Goal: Transaction & Acquisition: Book appointment/travel/reservation

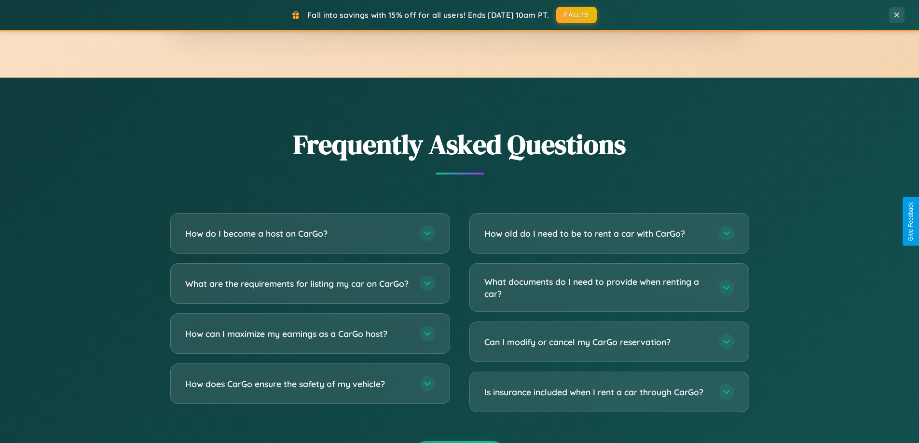
scroll to position [1856, 0]
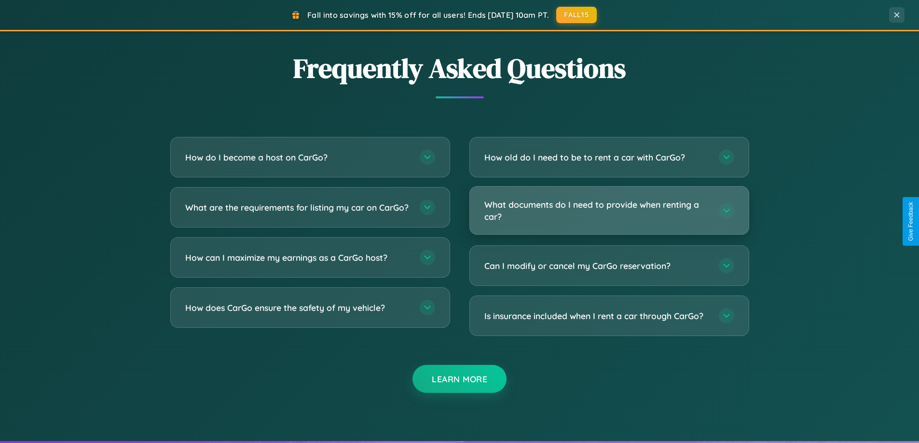
click at [609, 211] on h3 "What documents do I need to provide when renting a car?" at bounding box center [596, 211] width 225 height 24
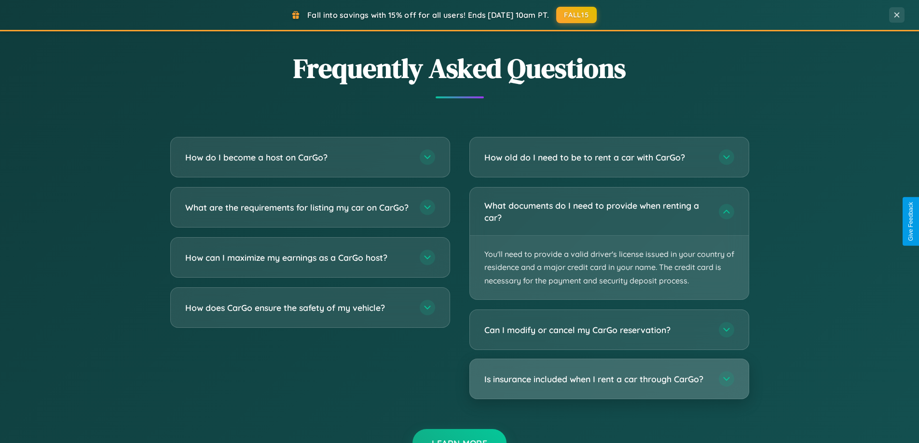
click at [609, 379] on h3 "Is insurance included when I rent a car through CarGo?" at bounding box center [596, 379] width 225 height 12
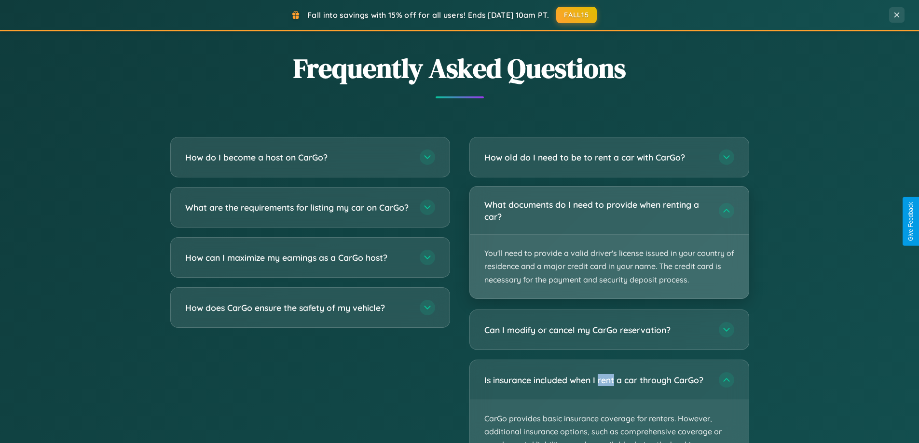
click at [609, 243] on p "You'll need to provide a valid driver's license issued in your country of resid…" at bounding box center [609, 267] width 279 height 64
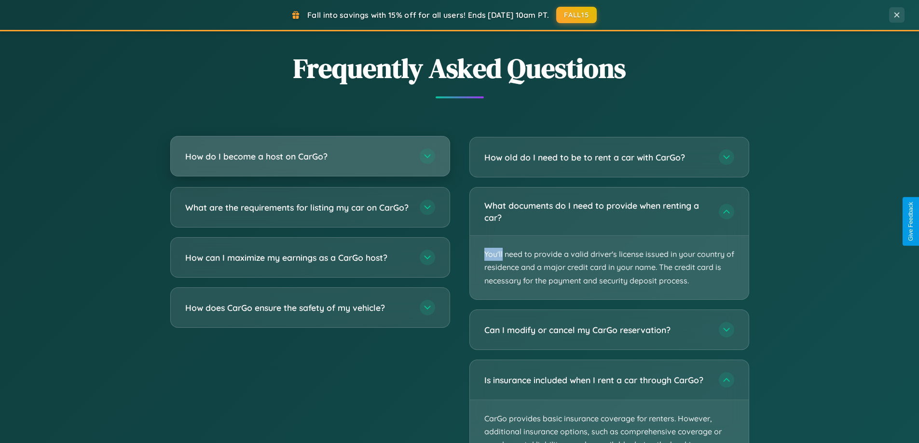
click at [310, 157] on h3 "How do I become a host on CarGo?" at bounding box center [297, 156] width 225 height 12
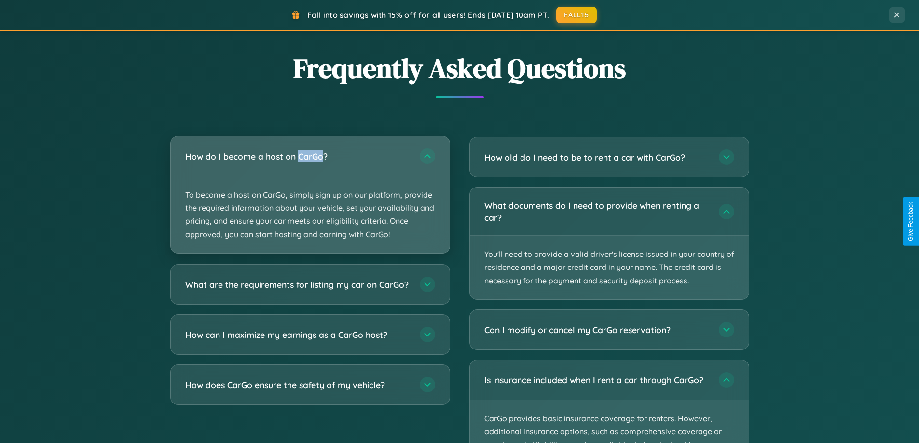
scroll to position [664, 0]
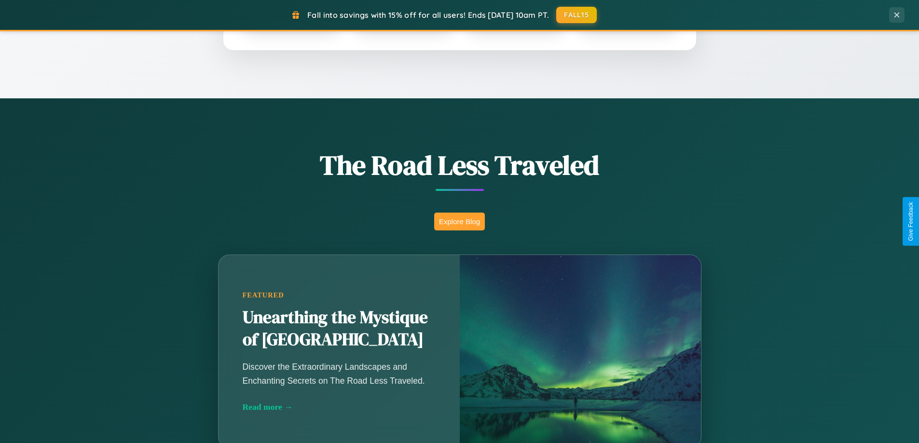
click at [459, 221] on button "Explore Blog" at bounding box center [459, 222] width 51 height 18
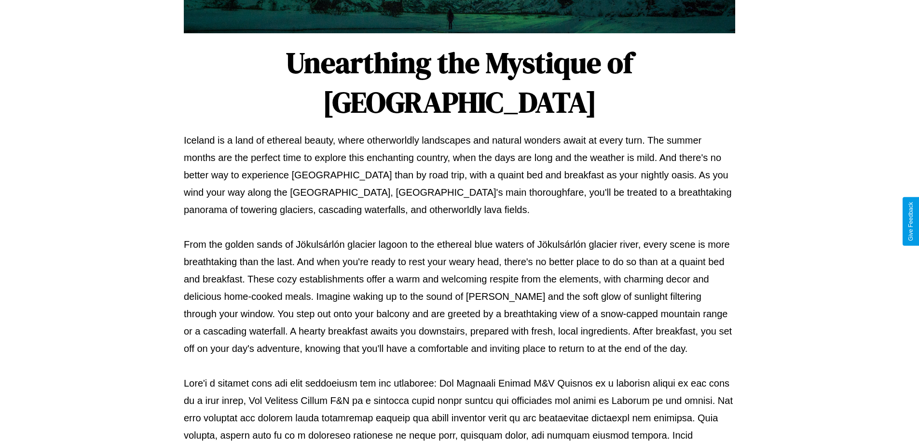
scroll to position [312, 0]
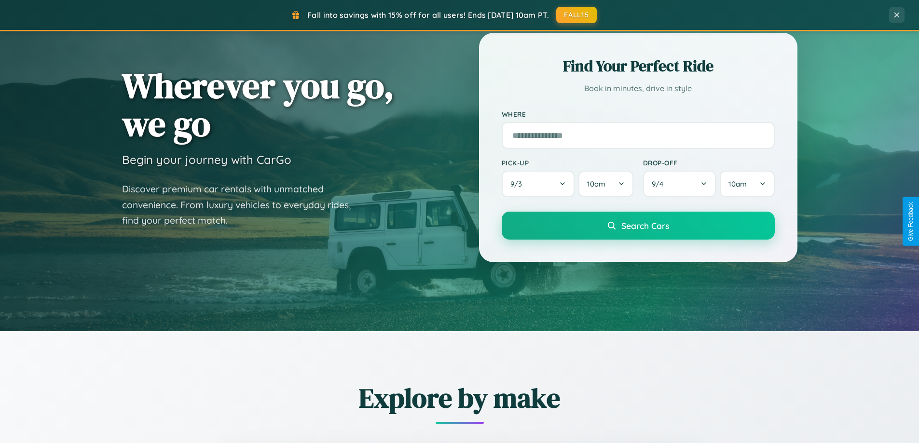
scroll to position [28, 0]
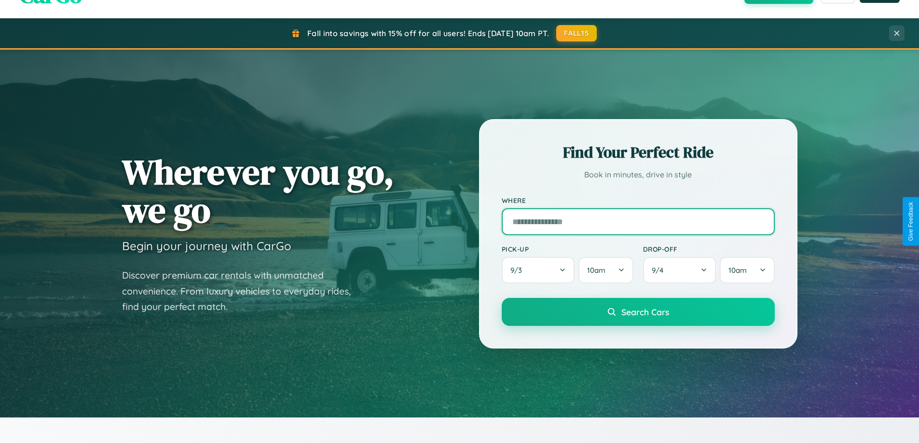
click at [637, 221] on input "text" at bounding box center [637, 221] width 273 height 27
type input "*****"
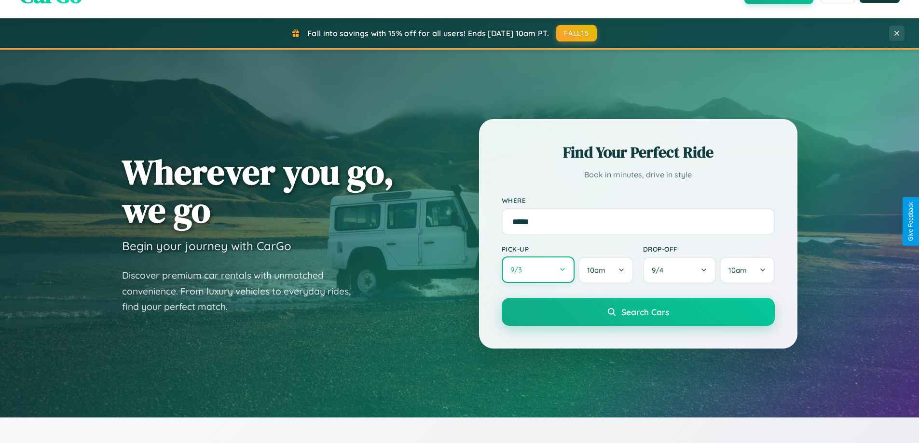
click at [538, 270] on button "9 / 3" at bounding box center [537, 270] width 73 height 27
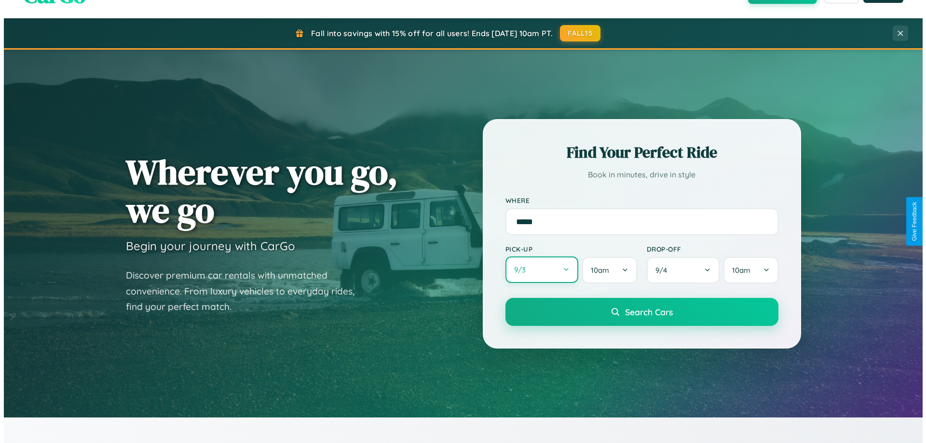
select select "*"
select select "****"
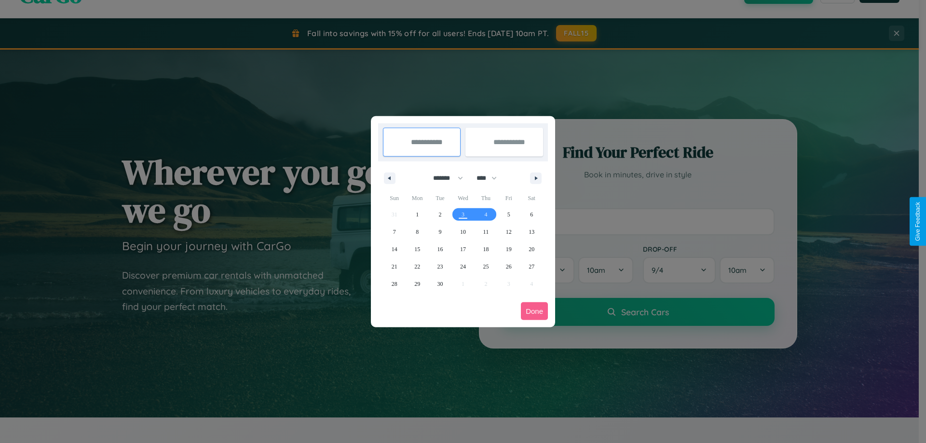
drag, startPoint x: 444, startPoint y: 178, endPoint x: 463, endPoint y: 193, distance: 24.7
click at [444, 178] on select "******* ******** ***** ***** *** **** **** ****** ********* ******* ******** **…" at bounding box center [446, 178] width 41 height 16
click at [462, 249] on span "17" at bounding box center [463, 249] width 6 height 17
type input "**********"
click at [486, 249] on span "18" at bounding box center [486, 249] width 6 height 17
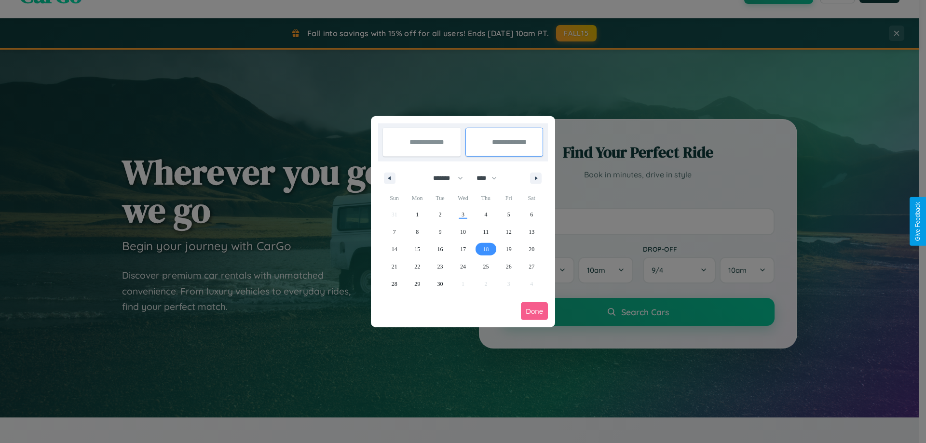
type input "**********"
click at [534, 311] on button "Done" at bounding box center [534, 311] width 27 height 18
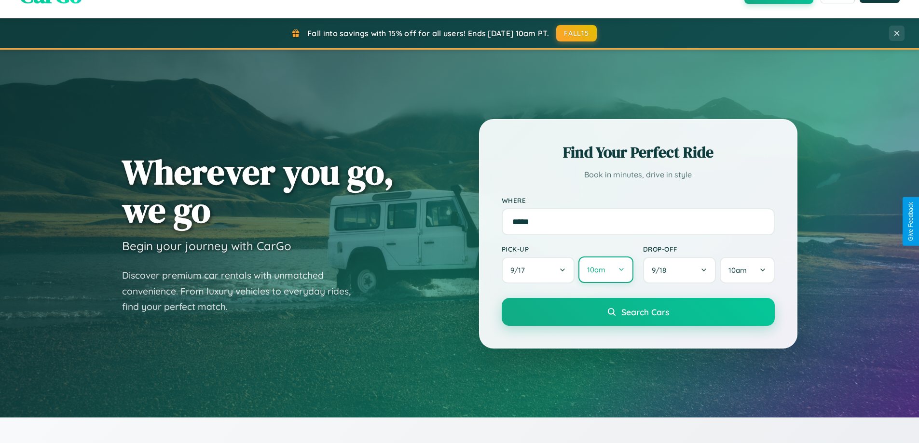
click at [605, 270] on button "10am" at bounding box center [605, 270] width 54 height 27
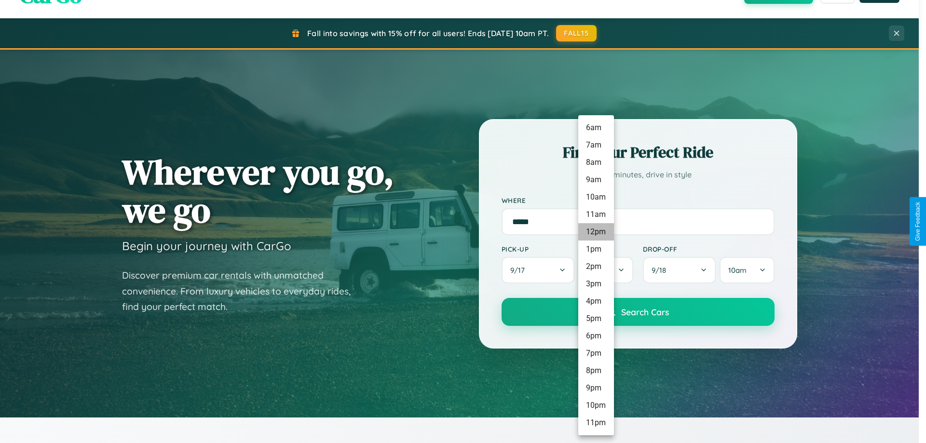
click at [596, 232] on li "12pm" at bounding box center [596, 231] width 36 height 17
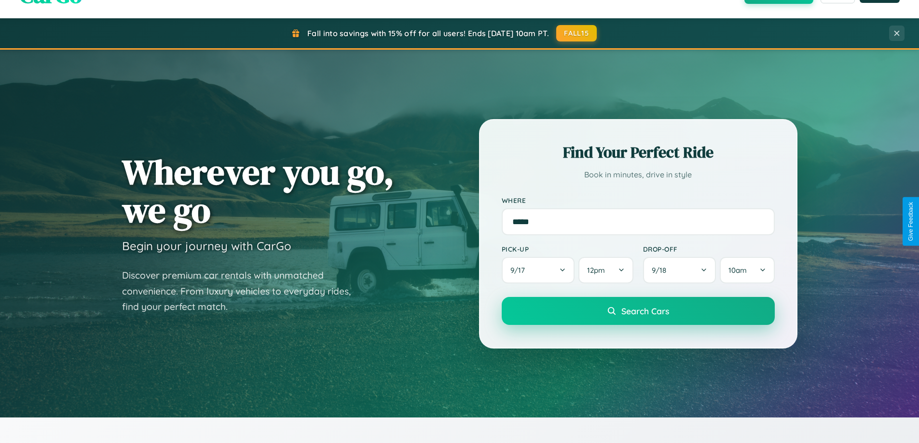
click at [637, 312] on span "Search Cars" at bounding box center [645, 311] width 48 height 11
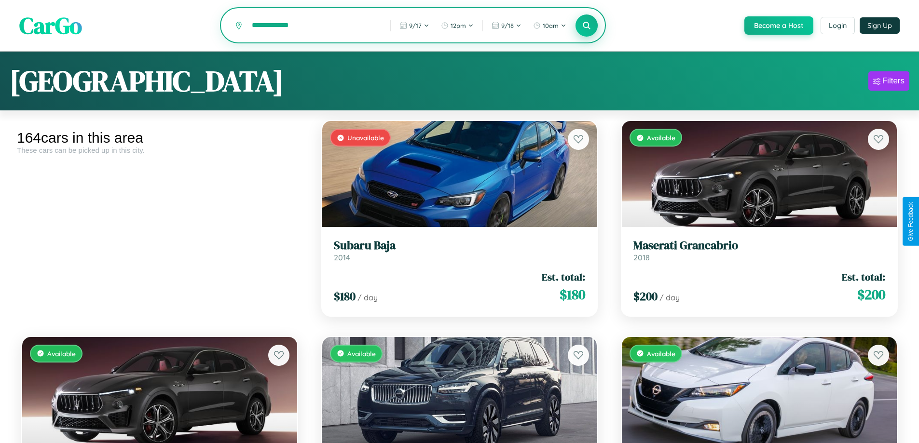
type input "**********"
click at [586, 26] on icon at bounding box center [586, 25] width 9 height 9
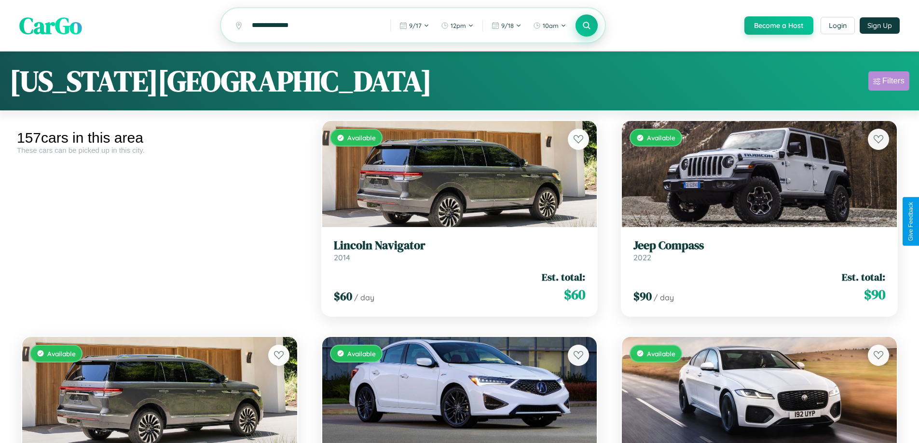
click at [888, 82] on div "Filters" at bounding box center [893, 81] width 22 height 10
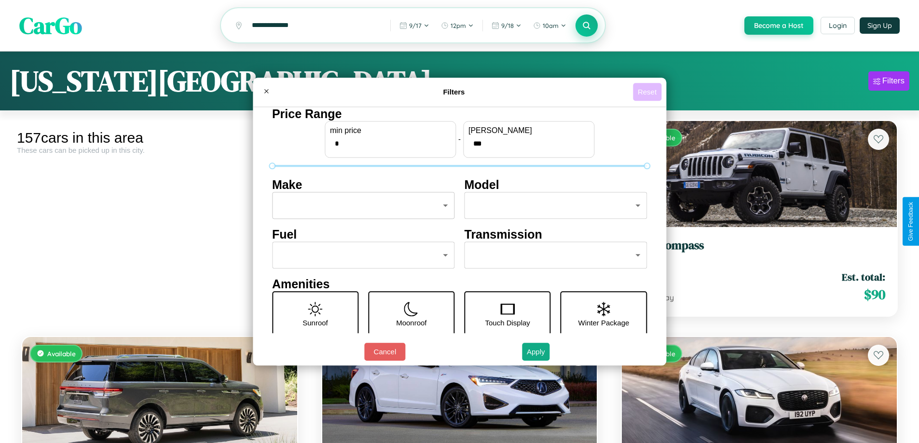
click at [648, 92] on button "Reset" at bounding box center [647, 92] width 28 height 18
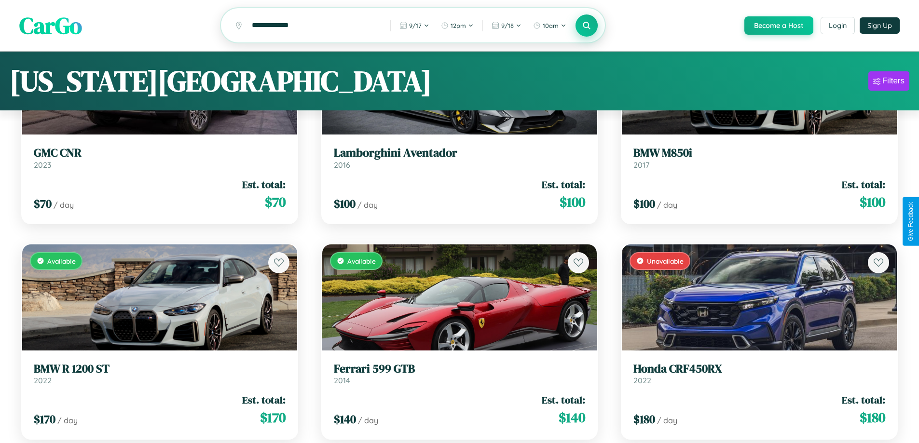
scroll to position [10932, 0]
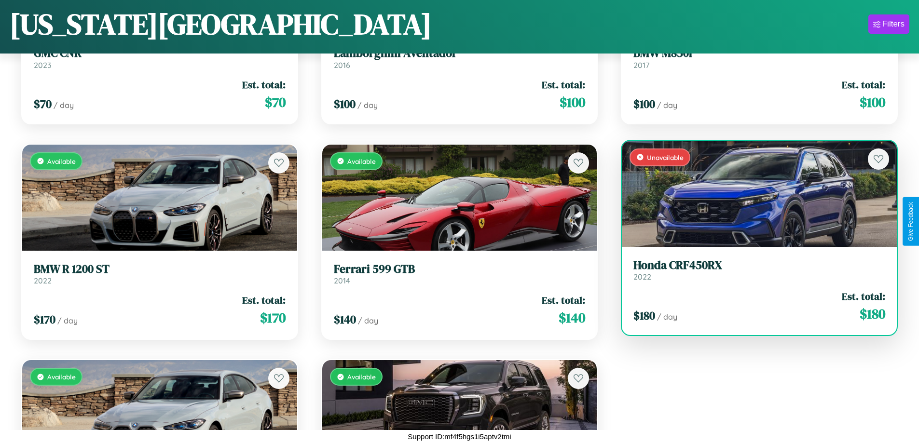
click at [753, 270] on h3 "Honda CRF450RX" at bounding box center [759, 265] width 252 height 14
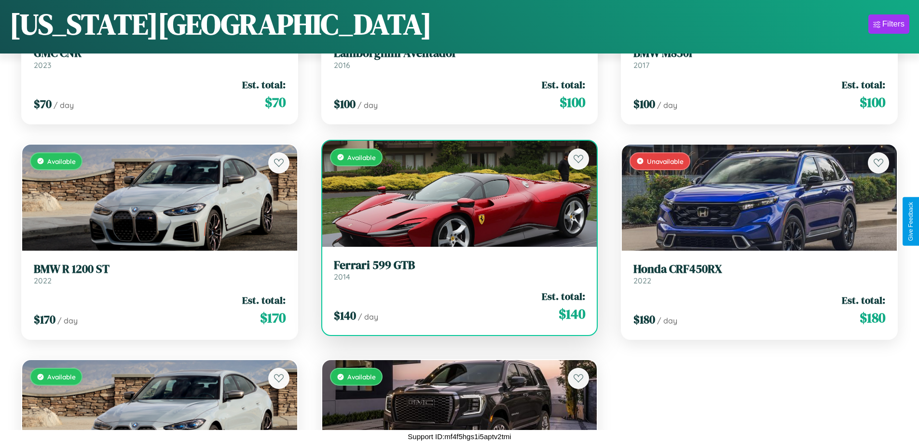
scroll to position [6397, 0]
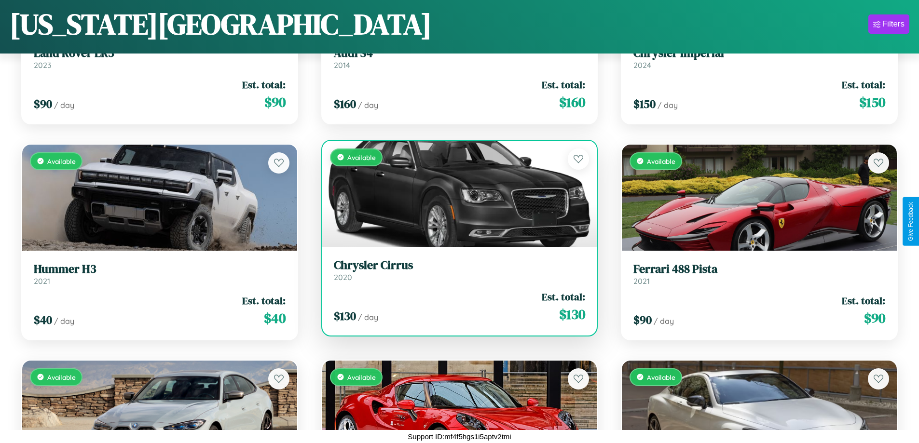
click at [455, 270] on h3 "Chrysler Cirrus" at bounding box center [460, 265] width 252 height 14
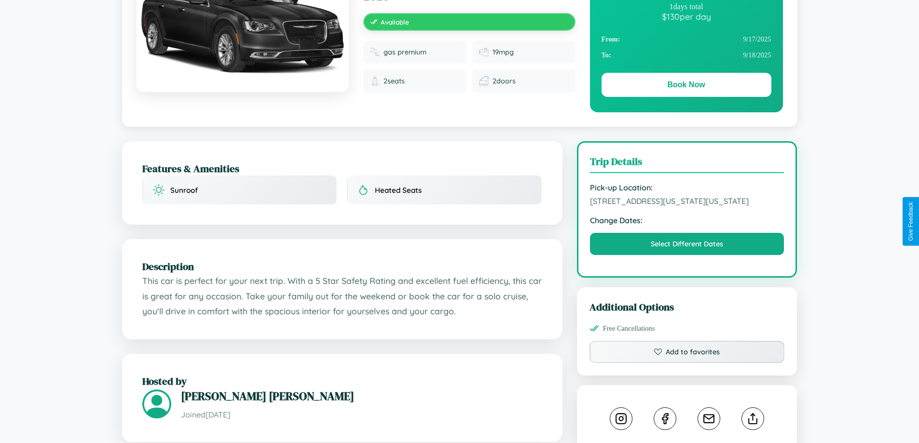
scroll to position [260, 0]
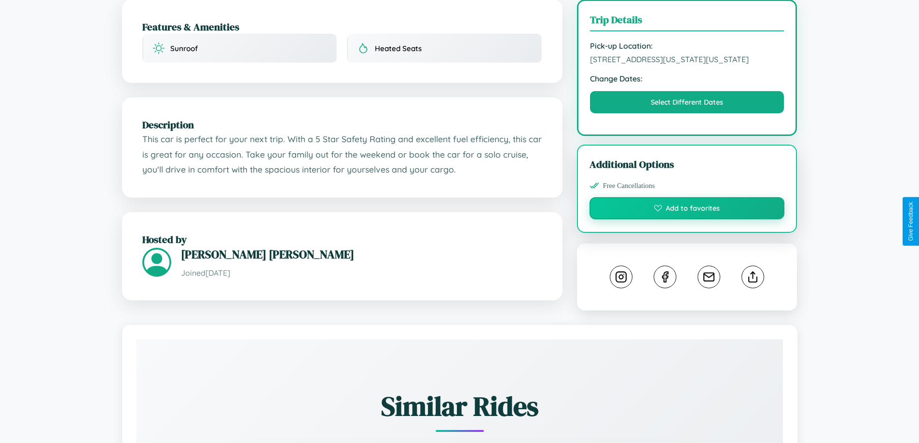
click at [687, 219] on button "Add to favorites" at bounding box center [686, 208] width 195 height 22
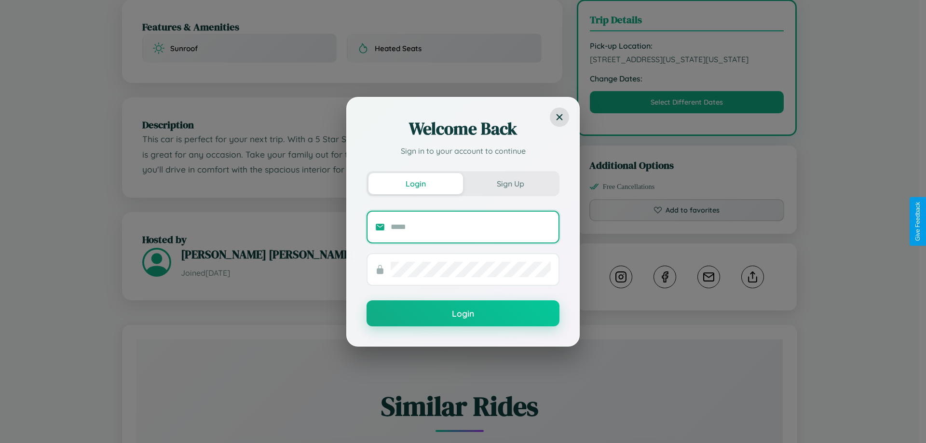
click at [471, 227] on input "text" at bounding box center [471, 226] width 160 height 15
type input "**********"
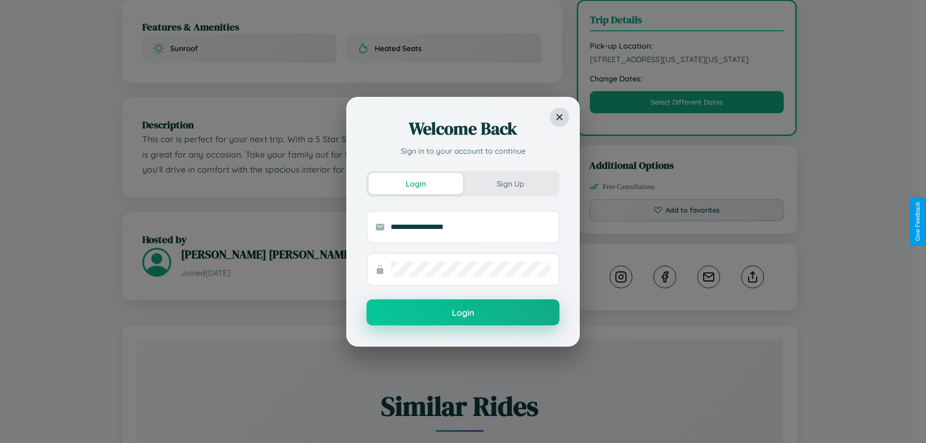
click at [463, 313] on button "Login" at bounding box center [462, 312] width 193 height 26
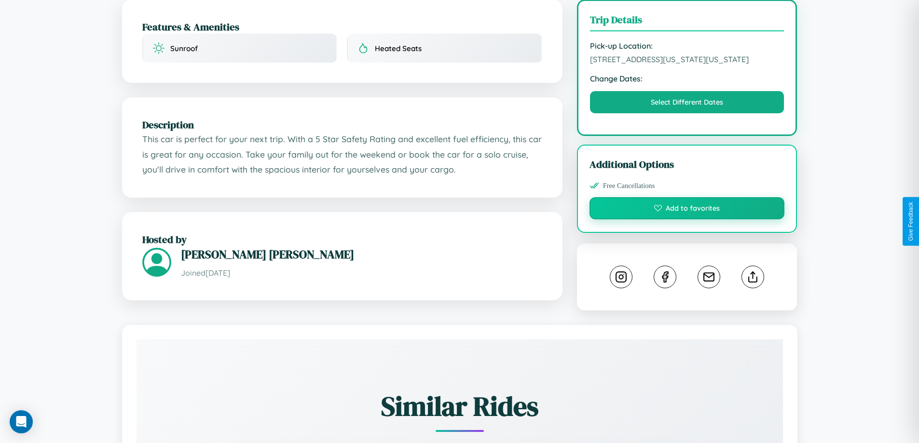
click at [687, 219] on button "Add to favorites" at bounding box center [686, 208] width 195 height 22
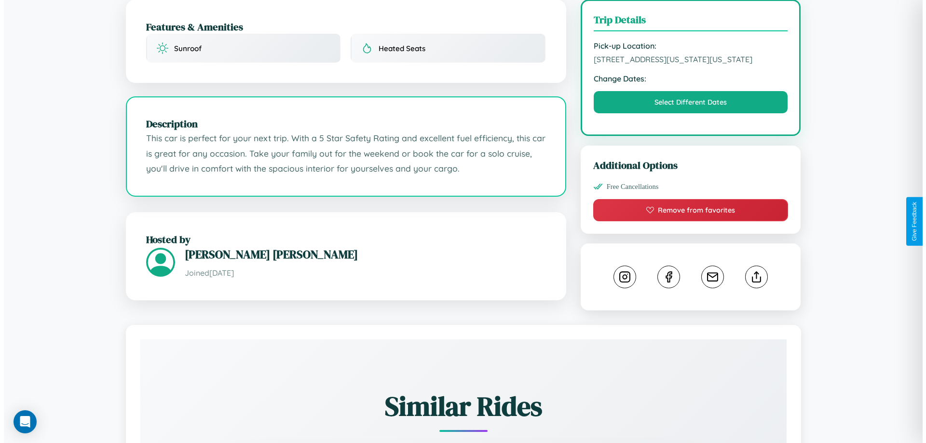
scroll to position [0, 0]
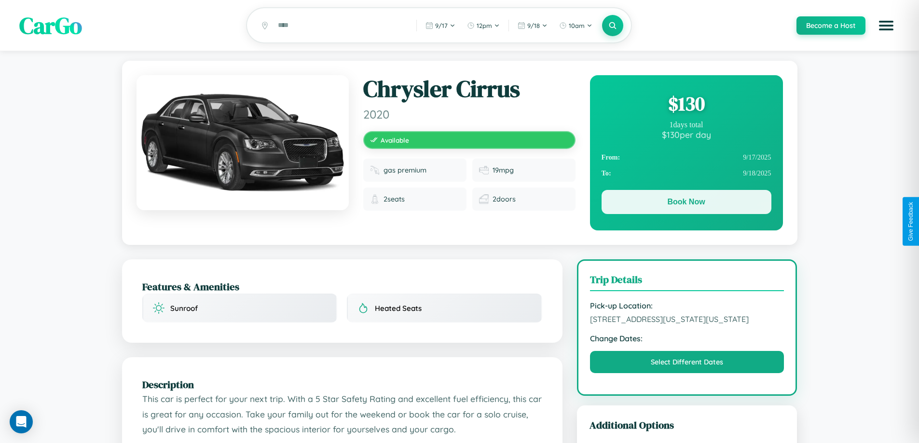
click at [686, 203] on button "Book Now" at bounding box center [686, 202] width 170 height 24
